Goal: Task Accomplishment & Management: Manage account settings

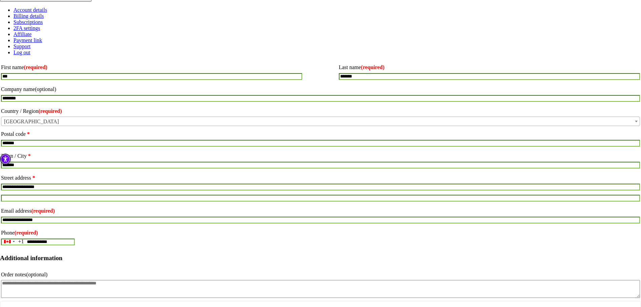
scroll to position [145, 0]
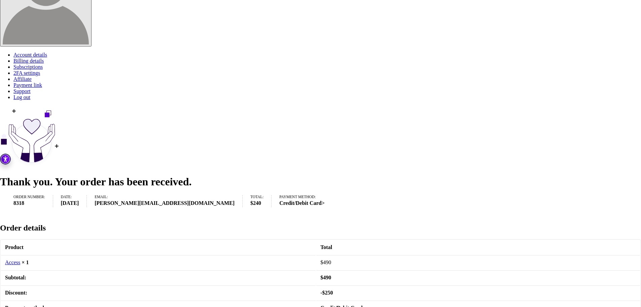
scroll to position [88, 0]
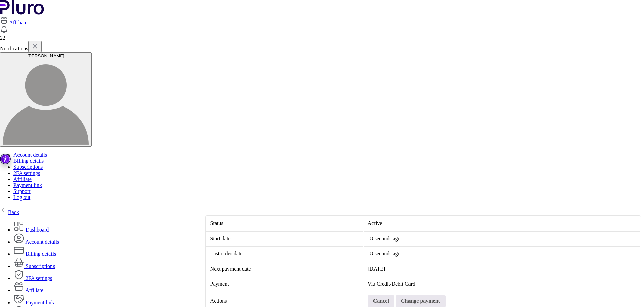
click at [49, 227] on link "Dashboard" at bounding box center [30, 230] width 35 height 6
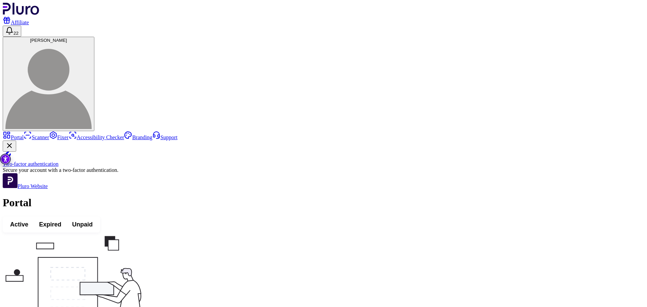
click at [28, 220] on span "Active" at bounding box center [19, 224] width 18 height 8
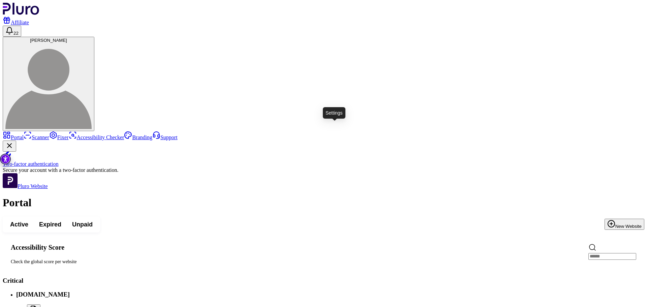
click at [48, 306] on icon "Open settings" at bounding box center [45, 310] width 5 height 5
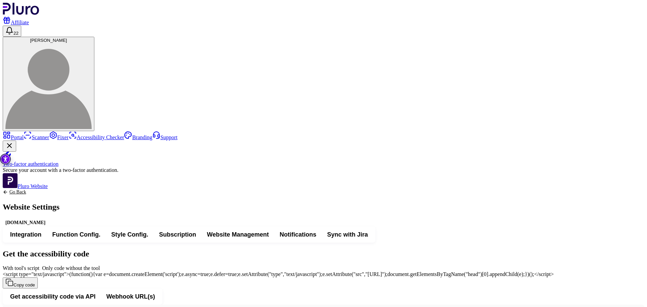
click at [42, 265] on span "With tool's script" at bounding box center [42, 268] width 0 height 6
click at [38, 277] on button "Copy code" at bounding box center [20, 282] width 35 height 11
click at [48, 219] on div "www.reland.co.il" at bounding box center [25, 222] width 45 height 7
click at [60, 189] on link "Go Back" at bounding box center [31, 191] width 57 height 5
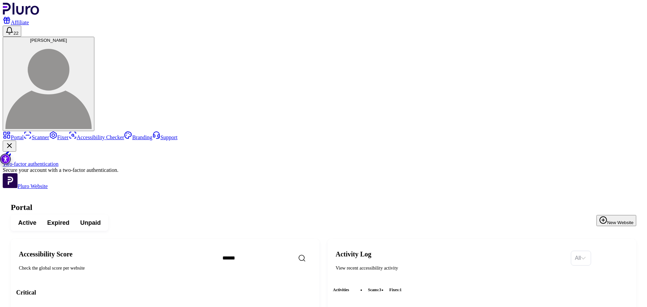
click at [30, 134] on link "Scanner" at bounding box center [37, 137] width 26 height 6
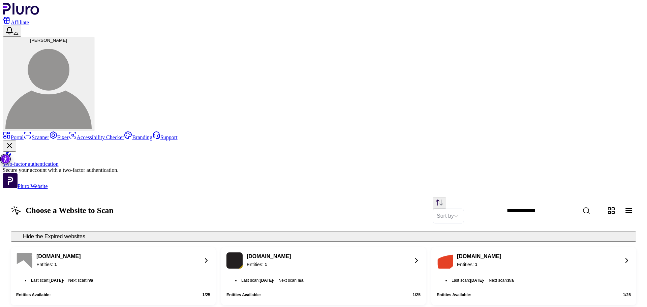
click at [291, 253] on div "[DOMAIN_NAME]" at bounding box center [268, 256] width 44 height 7
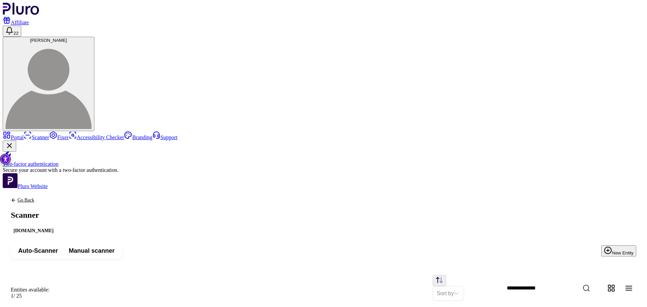
click at [49, 134] on link "Fixer" at bounding box center [59, 137] width 20 height 6
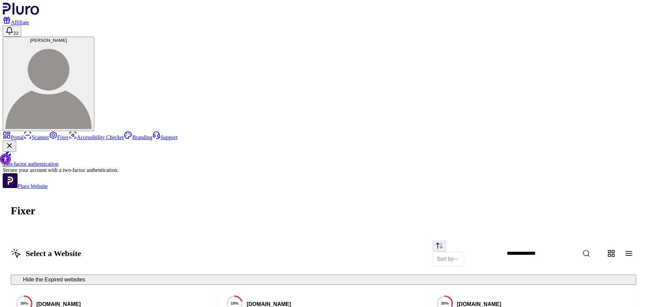
click at [420, 306] on icon "Open https://www.reland.co.il/ fixer screen" at bounding box center [416, 312] width 8 height 8
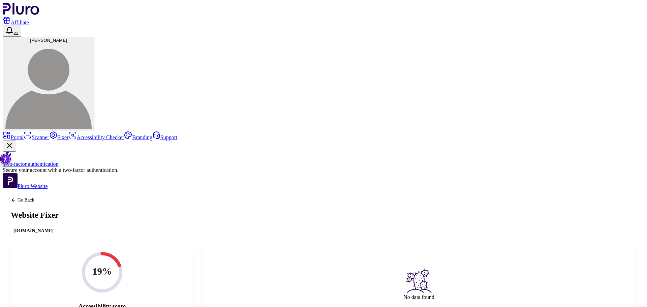
click at [121, 254] on icon at bounding box center [102, 272] width 37 height 37
click at [124, 134] on link "Branding" at bounding box center [138, 137] width 28 height 6
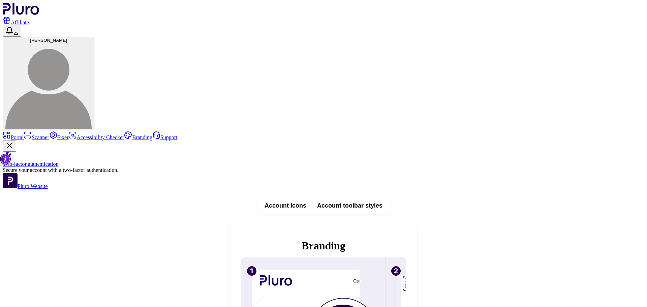
click at [382, 201] on span "Account toolbar styles" at bounding box center [349, 205] width 65 height 8
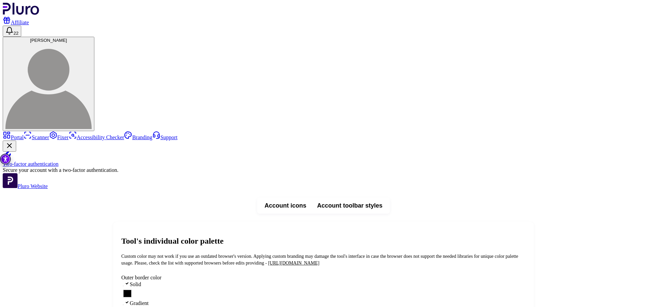
click at [13, 27] on icon "Open notifications, you have 22 new notifications" at bounding box center [9, 31] width 8 height 8
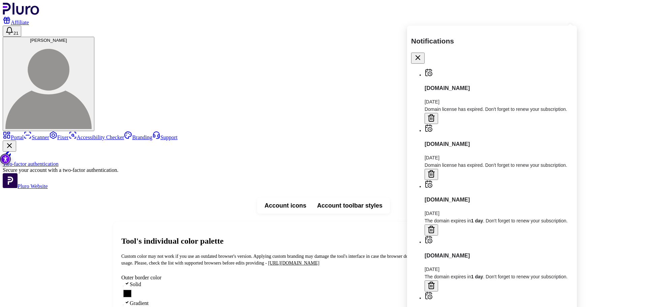
click at [24, 134] on link "Portal" at bounding box center [13, 137] width 21 height 6
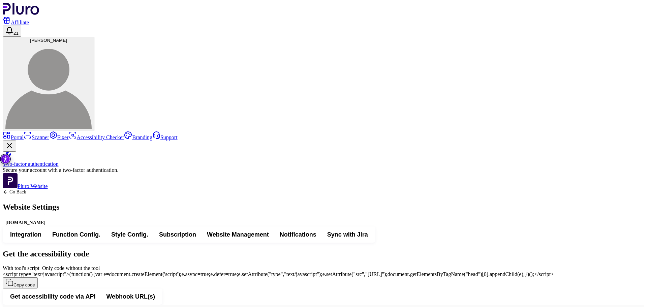
click at [124, 134] on link "Branding" at bounding box center [138, 137] width 28 height 6
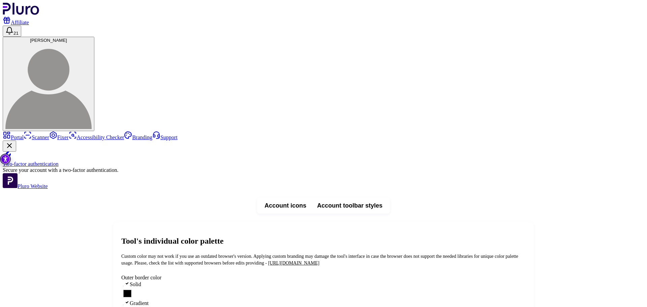
click at [306, 201] on span "Account icons" at bounding box center [285, 205] width 42 height 8
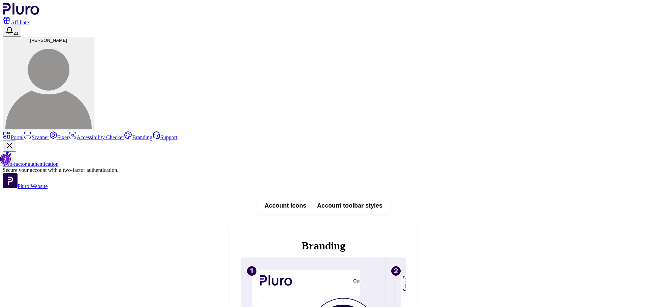
click at [378, 201] on span "Account toolbar styles" at bounding box center [349, 205] width 65 height 8
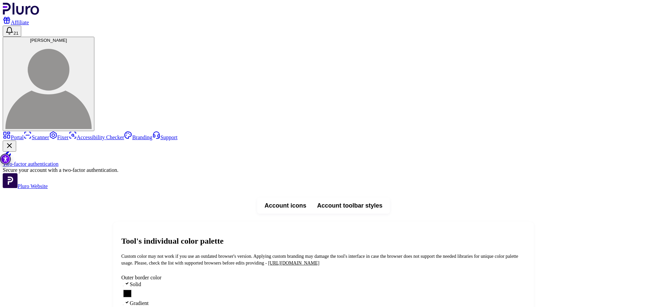
click at [311, 199] on button "Account icons" at bounding box center [285, 205] width 53 height 12
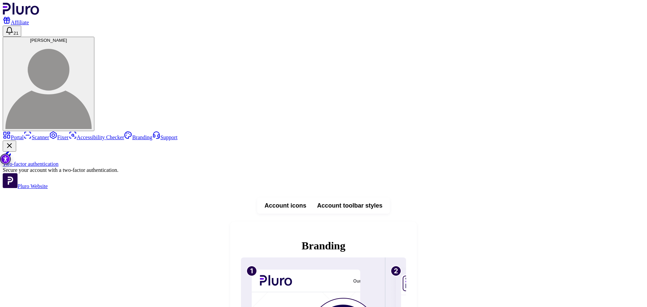
click at [369, 199] on button "Account toolbar styles" at bounding box center [349, 205] width 76 height 12
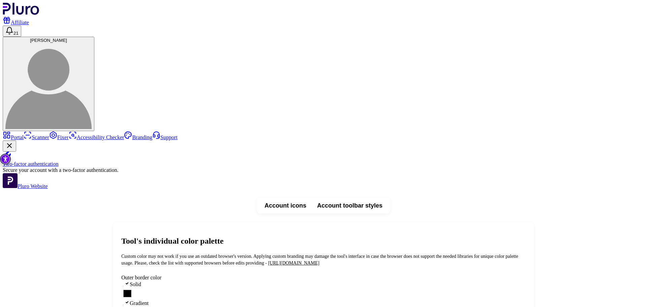
click at [306, 201] on span "Account icons" at bounding box center [285, 205] width 42 height 8
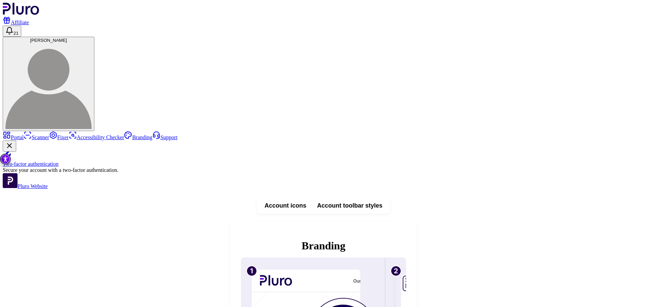
click at [124, 134] on link "Branding" at bounding box center [138, 137] width 28 height 6
click at [382, 201] on span "Account toolbar styles" at bounding box center [349, 205] width 65 height 8
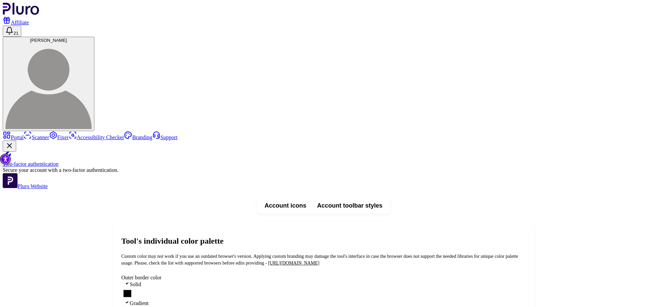
click at [306, 201] on span "Account icons" at bounding box center [285, 205] width 42 height 8
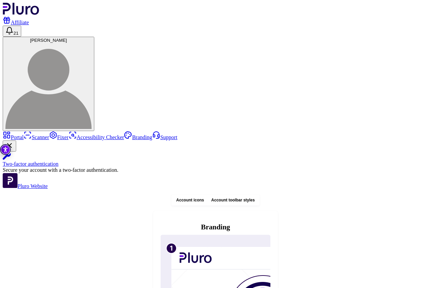
click at [67, 38] on span "[PERSON_NAME]" at bounding box center [48, 40] width 37 height 5
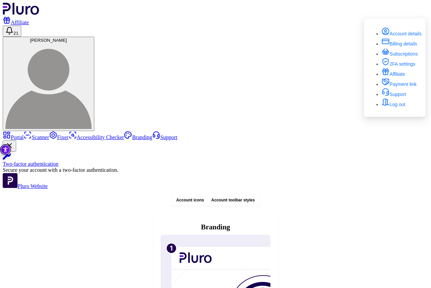
click at [16, 134] on link "Portal" at bounding box center [13, 137] width 21 height 6
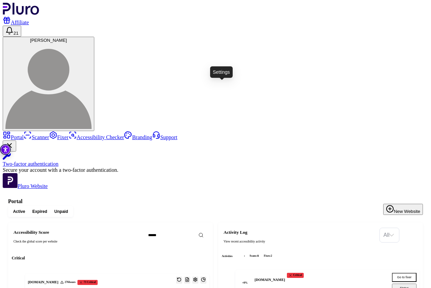
click at [199, 276] on button "Open settings" at bounding box center [195, 279] width 6 height 7
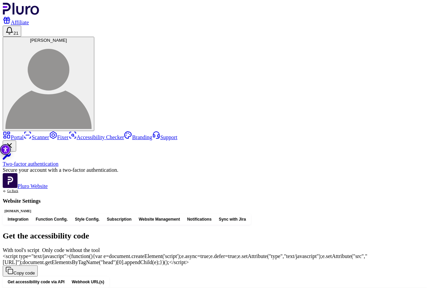
click at [103, 215] on button "Style Config." at bounding box center [87, 219] width 32 height 8
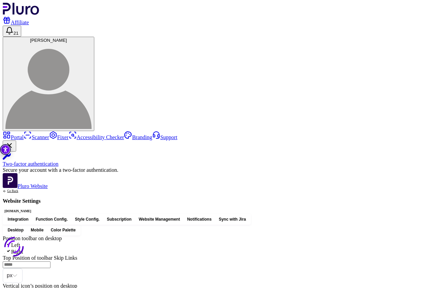
type input "*"
type input "**"
type input "*"
type input "**********"
drag, startPoint x: 259, startPoint y: 123, endPoint x: 246, endPoint y: 123, distance: 12.1
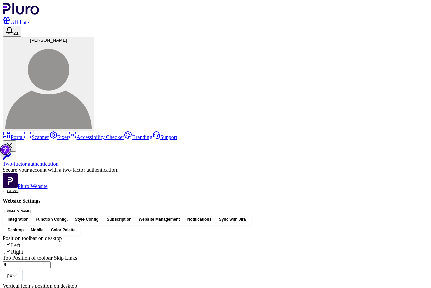
type input "**"
click at [94, 37] on button "[PERSON_NAME]" at bounding box center [49, 84] width 92 height 94
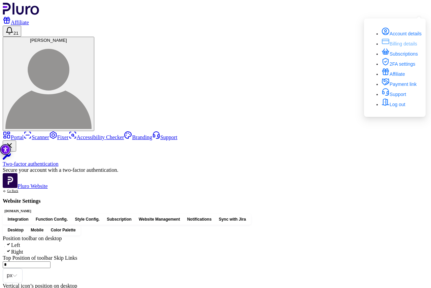
click at [408, 41] on link "Billing details" at bounding box center [400, 43] width 36 height 5
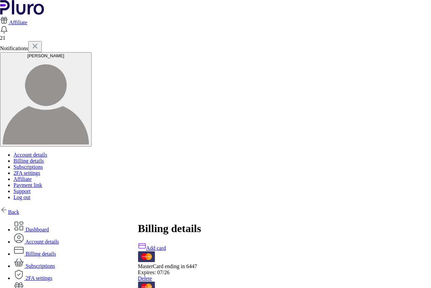
click at [55, 263] on link "Subscriptions" at bounding box center [33, 266] width 41 height 6
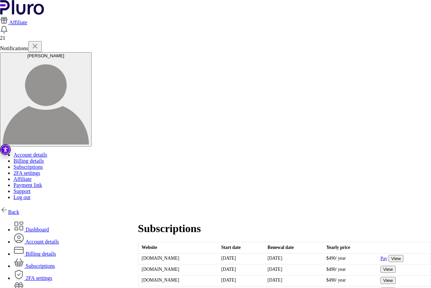
click at [389, 255] on button "View" at bounding box center [396, 258] width 15 height 7
click at [89, 53] on div "[PERSON_NAME]" at bounding box center [46, 55] width 86 height 5
click at [47, 152] on link "Account details" at bounding box center [30, 155] width 34 height 6
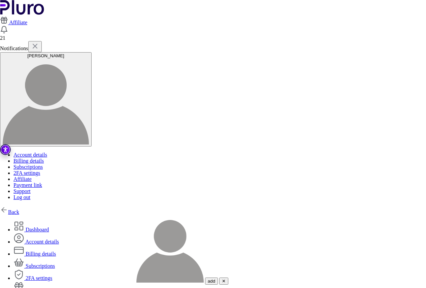
click at [56, 251] on link "Billing details" at bounding box center [34, 254] width 42 height 6
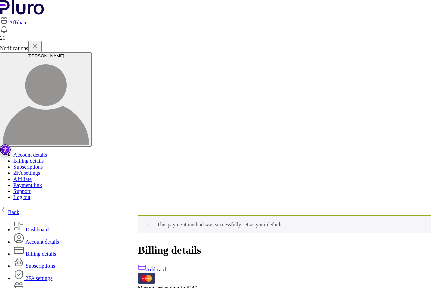
click at [55, 263] on link "Subscriptions" at bounding box center [33, 266] width 41 height 6
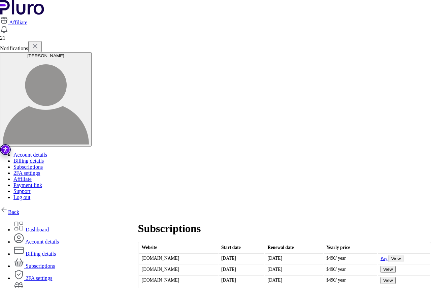
click at [389, 255] on button "View" at bounding box center [396, 258] width 15 height 7
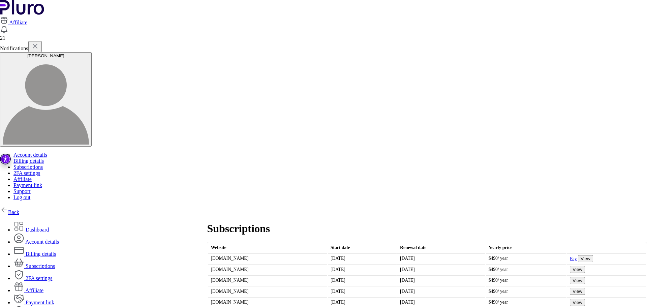
click at [431, 255] on button "View" at bounding box center [584, 258] width 15 height 7
click at [56, 251] on link "Billing details" at bounding box center [34, 254] width 42 height 6
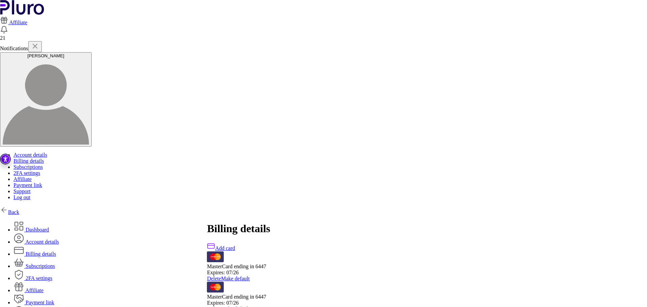
drag, startPoint x: 278, startPoint y: 133, endPoint x: 340, endPoint y: 133, distance: 62.3
click at [221, 275] on link "Delete" at bounding box center [214, 278] width 14 height 6
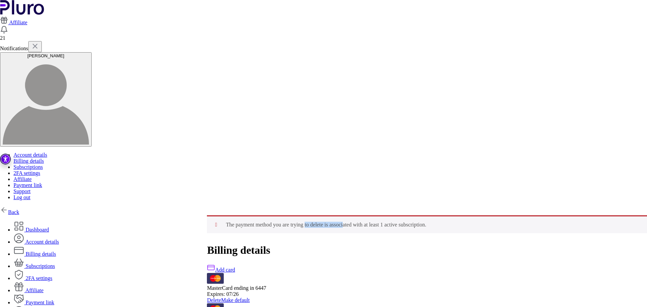
drag, startPoint x: 362, startPoint y: 47, endPoint x: 377, endPoint y: 47, distance: 14.5
click at [377, 222] on li "The payment method you are trying to delete is associated with at least 1 activ…" at bounding box center [431, 225] width 410 height 6
click at [376, 222] on li "The payment method you are trying to delete is associated with at least 1 activ…" at bounding box center [431, 225] width 410 height 6
click at [55, 263] on link "Subscriptions" at bounding box center [33, 266] width 41 height 6
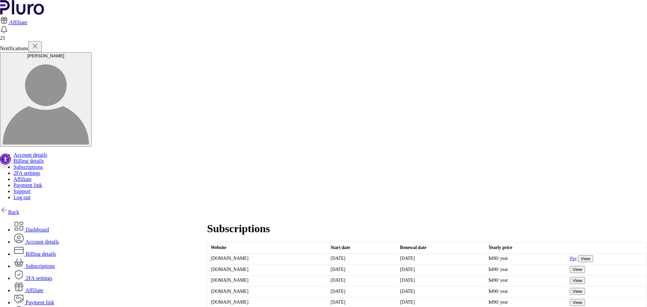
drag, startPoint x: 275, startPoint y: 207, endPoint x: 218, endPoint y: 208, distance: 56.9
click at [218, 215] on div "Dashboard Account details Billing details Subscriptions" at bounding box center [323, 275] width 647 height 120
click at [245, 264] on td "metrocompactor.com" at bounding box center [267, 269] width 119 height 10
drag, startPoint x: 238, startPoint y: 121, endPoint x: 265, endPoint y: 122, distance: 26.9
click at [265, 264] on td "[DOMAIN_NAME]" at bounding box center [267, 269] width 119 height 10
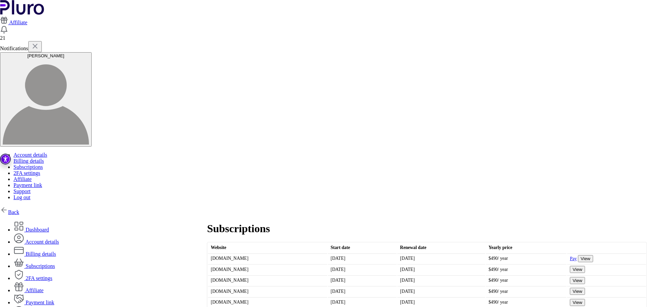
drag, startPoint x: 251, startPoint y: 206, endPoint x: 282, endPoint y: 206, distance: 30.6
click at [282, 306] on td "[DOMAIN_NAME]" at bounding box center [267, 313] width 119 height 10
click at [328, 306] on td "[DATE]" at bounding box center [362, 313] width 69 height 10
click at [569, 306] on button "View" at bounding box center [576, 312] width 15 height 7
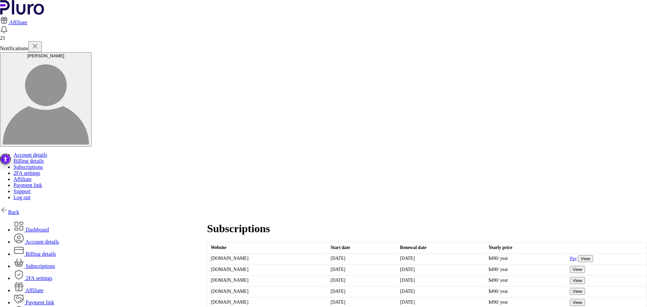
click at [435, 225] on div "Subscriptions Website Start date Renewal date Yearly price reland.co.il Aug 27,…" at bounding box center [427, 271] width 440 height 112
click at [49, 227] on link "Dashboard" at bounding box center [30, 230] width 35 height 6
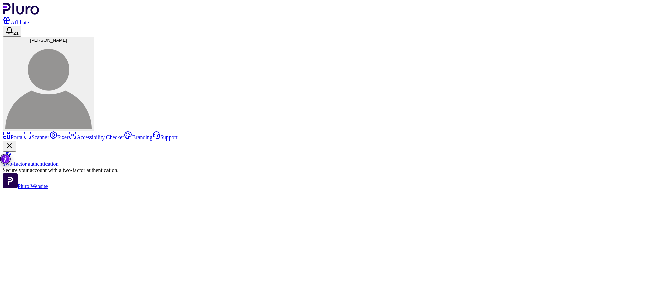
type input "*"
type input "**"
type input "*"
type input "**********"
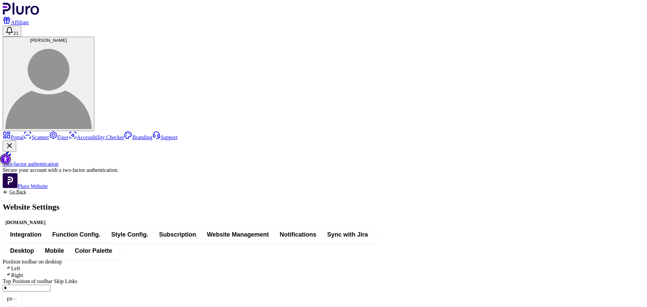
drag, startPoint x: 388, startPoint y: 185, endPoint x: 376, endPoint y: 181, distance: 11.7
type input "**"
click at [60, 189] on link "Go Back" at bounding box center [31, 191] width 57 height 5
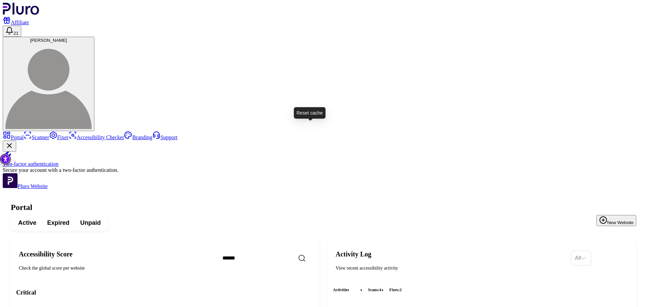
click at [67, 38] on span "[PERSON_NAME]" at bounding box center [48, 40] width 37 height 5
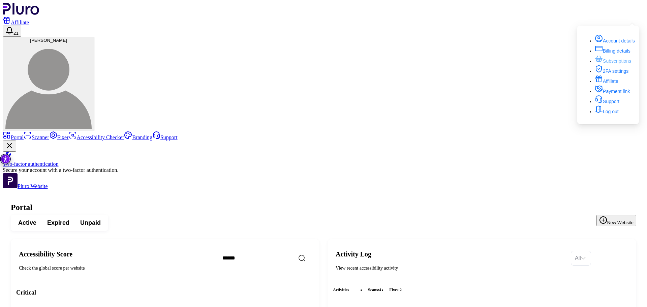
click at [595, 64] on link "Subscriptions" at bounding box center [612, 60] width 36 height 5
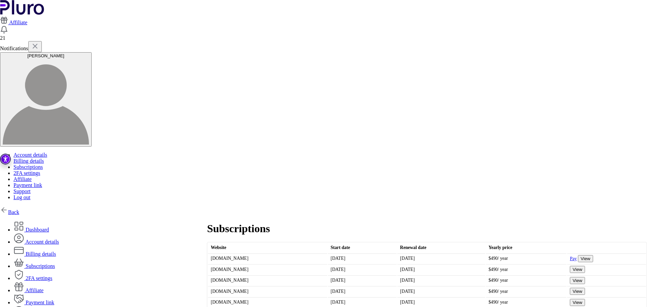
click at [26, 227] on span at bounding box center [19, 230] width 12 height 6
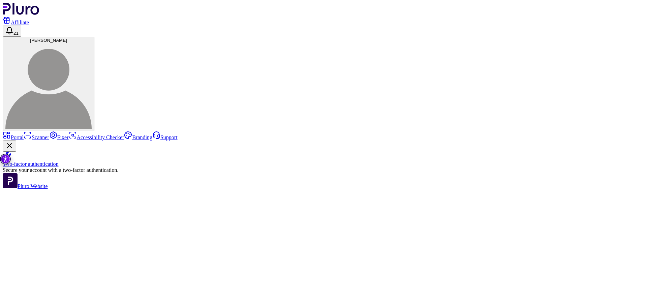
type input "*"
type input "**"
type input "*"
type input "**********"
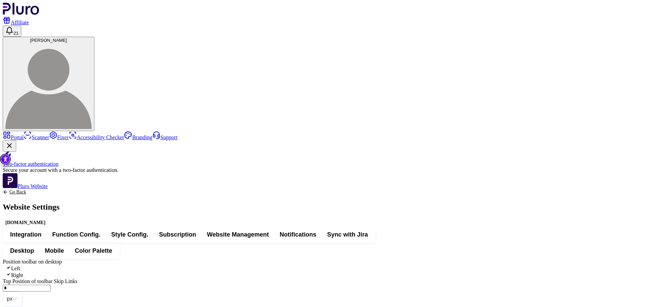
click at [41, 230] on span "Integration" at bounding box center [25, 234] width 31 height 8
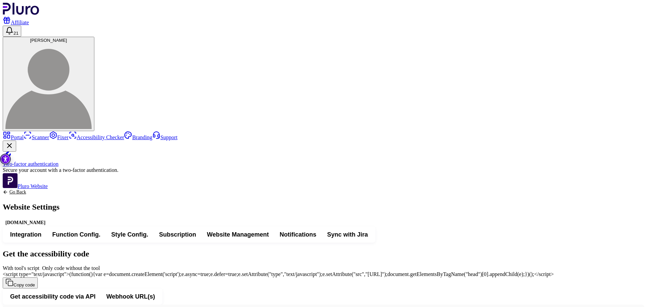
click at [6, 158] on img "Accessibility Tool" at bounding box center [5, 159] width 11 height 11
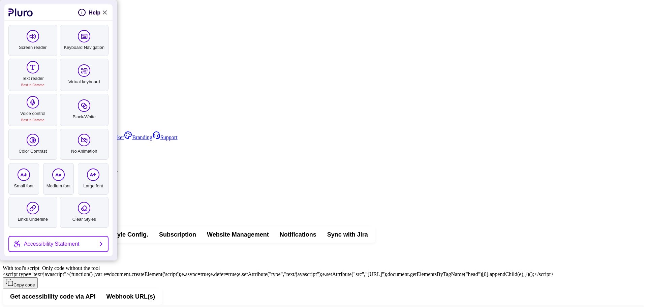
click at [106, 13] on link "Close Accessibility Tool" at bounding box center [104, 12] width 8 height 8
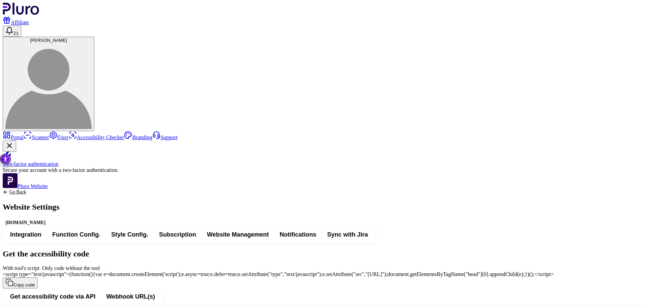
click at [269, 230] on span "Website Management" at bounding box center [238, 234] width 62 height 8
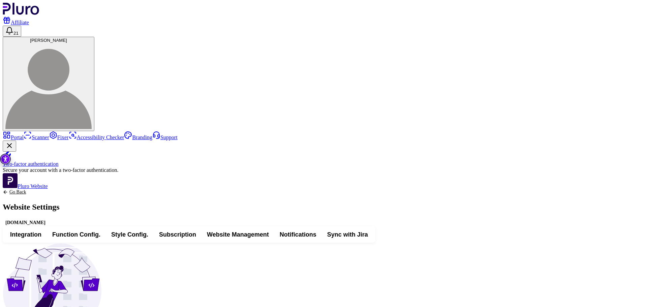
scroll to position [10, 0]
click at [196, 230] on span "Subscription" at bounding box center [177, 234] width 37 height 8
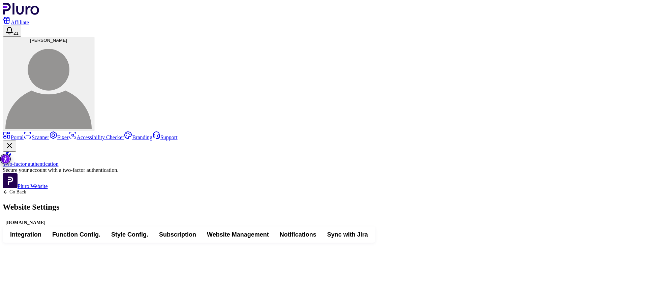
scroll to position [0, 0]
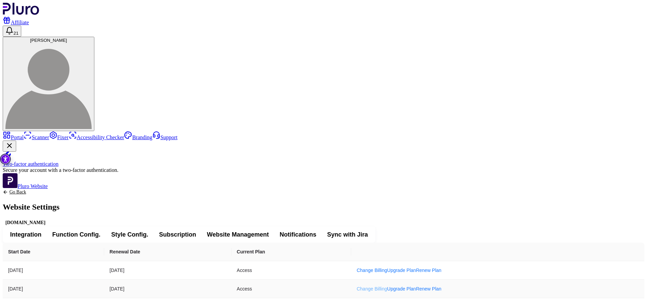
click at [387, 286] on link "Change Billing" at bounding box center [371, 288] width 30 height 5
click at [441, 286] on link "Renew Plan" at bounding box center [429, 288] width 26 height 5
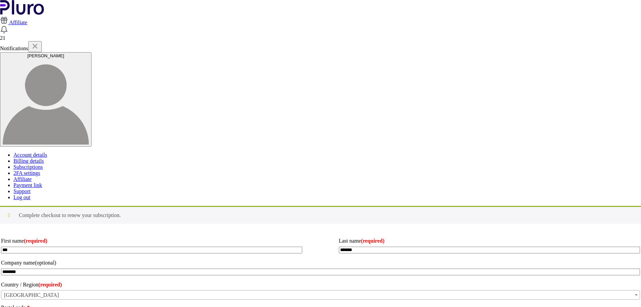
type input "**********"
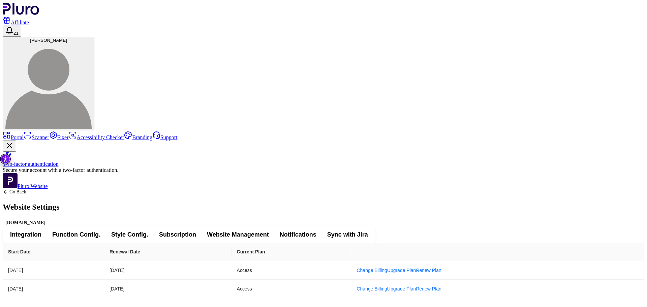
click at [148, 230] on span "Style Config." at bounding box center [129, 234] width 37 height 8
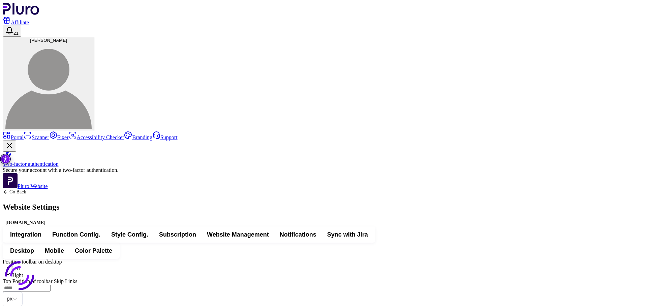
type input "*"
type input "**"
type input "*"
type input "**********"
click at [64, 246] on span "Mobile" at bounding box center [54, 250] width 19 height 8
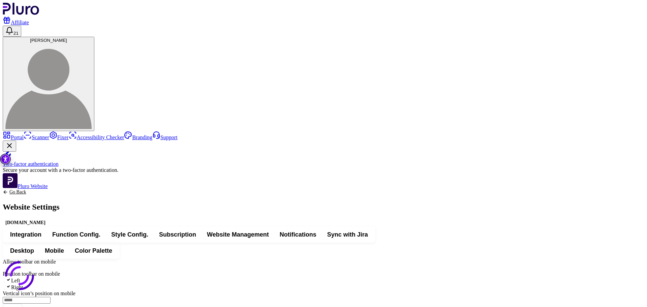
type input "***"
type input "*"
type input "**********"
click at [118, 244] on button "Color Palette" at bounding box center [93, 250] width 48 height 12
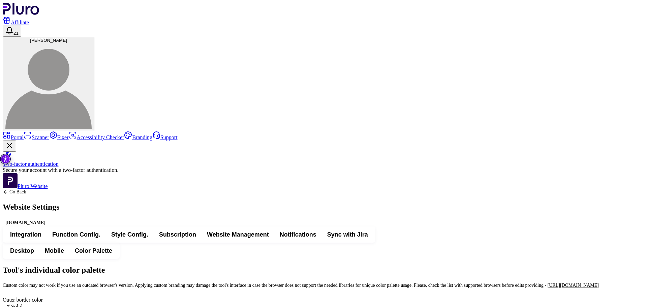
click at [34, 246] on span "Desktop" at bounding box center [22, 250] width 24 height 8
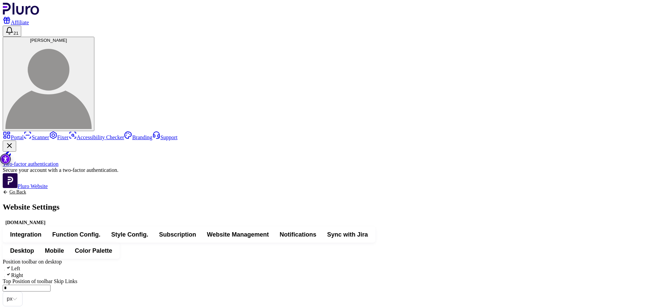
click at [100, 230] on span "Function Config." at bounding box center [76, 234] width 48 height 8
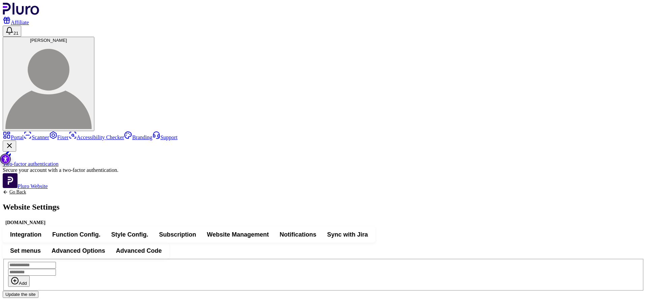
click at [105, 246] on span "Advanced Options" at bounding box center [79, 250] width 54 height 8
type input "**********"
type input "*******"
click at [46, 244] on button "Set menus" at bounding box center [25, 250] width 41 height 12
click at [41, 230] on span "Integration" at bounding box center [25, 234] width 31 height 8
